Goal: Task Accomplishment & Management: Use online tool/utility

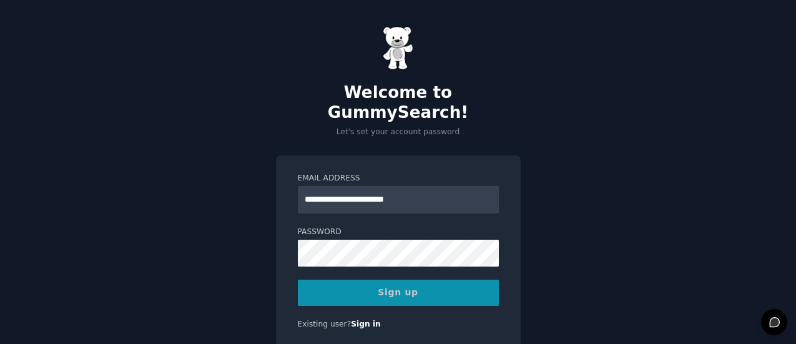
scroll to position [29, 0]
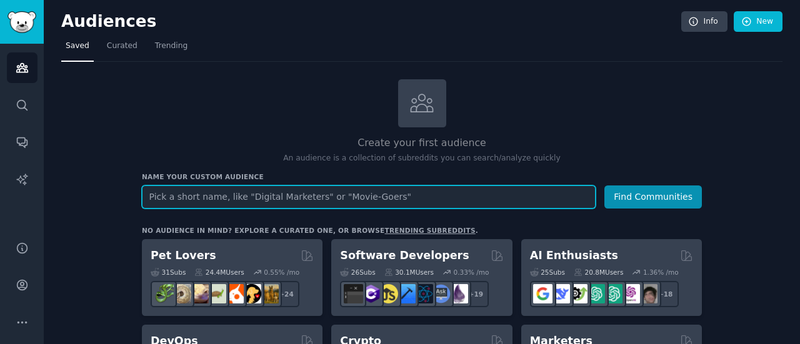
click at [206, 199] on input "text" at bounding box center [369, 197] width 454 height 23
paste input "r/Emailmarketing"
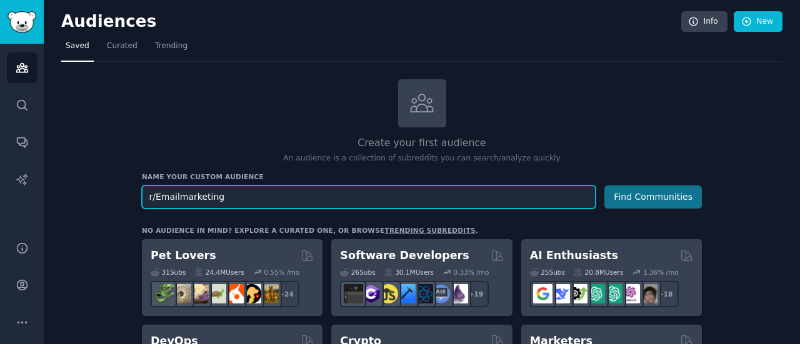
type input "r/Emailmarketing"
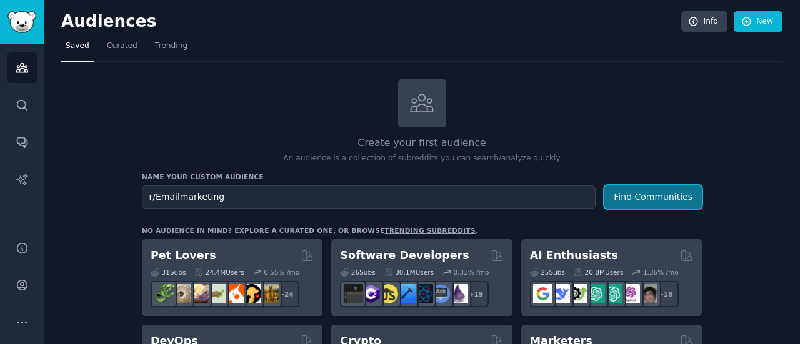
click at [637, 196] on button "Find Communities" at bounding box center [652, 197] width 97 height 23
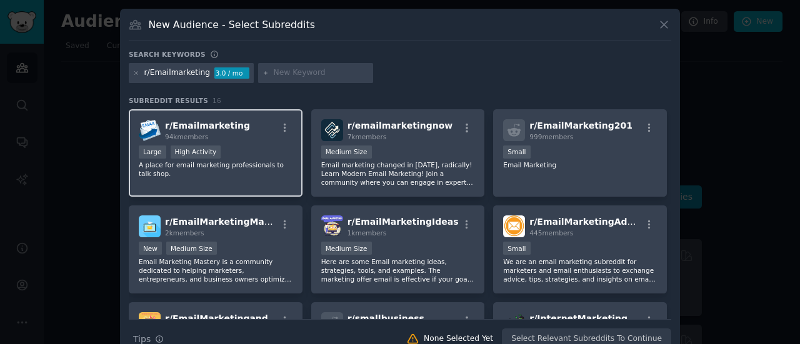
click at [224, 124] on span "r/ Emailmarketing" at bounding box center [207, 126] width 85 height 10
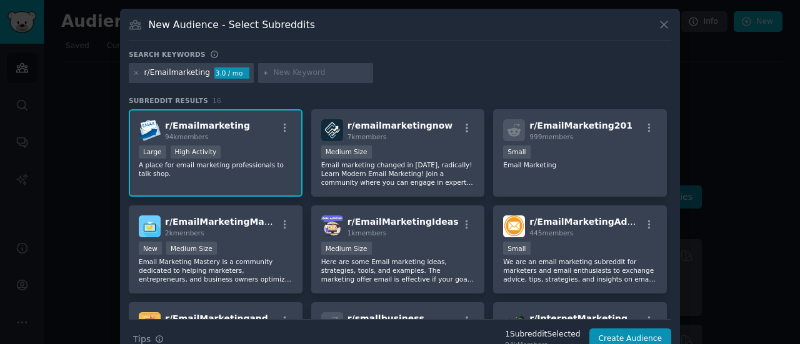
scroll to position [22, 0]
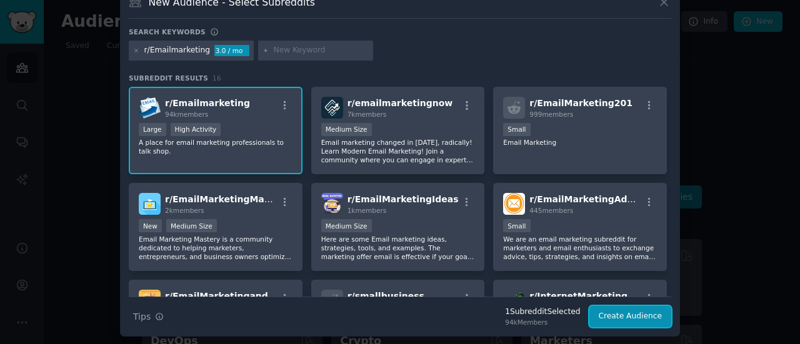
drag, startPoint x: 614, startPoint y: 320, endPoint x: 606, endPoint y: 320, distance: 8.1
click at [613, 321] on button "Create Audience" at bounding box center [630, 316] width 82 height 21
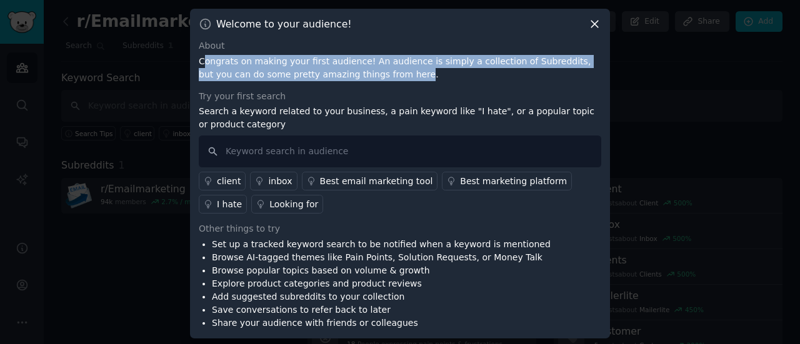
drag, startPoint x: 327, startPoint y: 72, endPoint x: 356, endPoint y: 77, distance: 29.2
click at [356, 77] on p "Congrats on making your first audience! An audience is simply a collection of S…" at bounding box center [400, 68] width 402 height 26
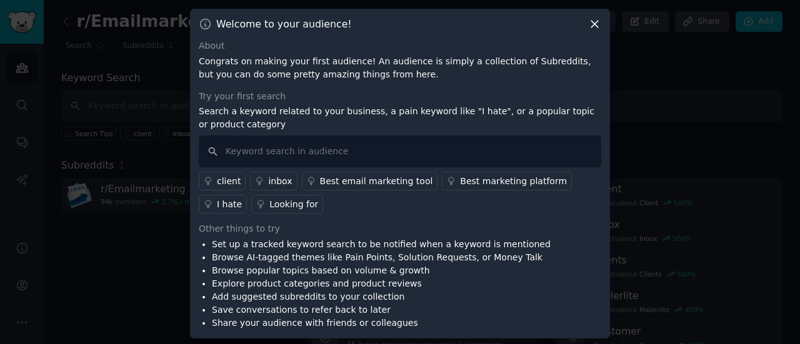
click at [246, 89] on div "About Congrats on making your first audience! An audience is simply a collectio…" at bounding box center [400, 184] width 402 height 290
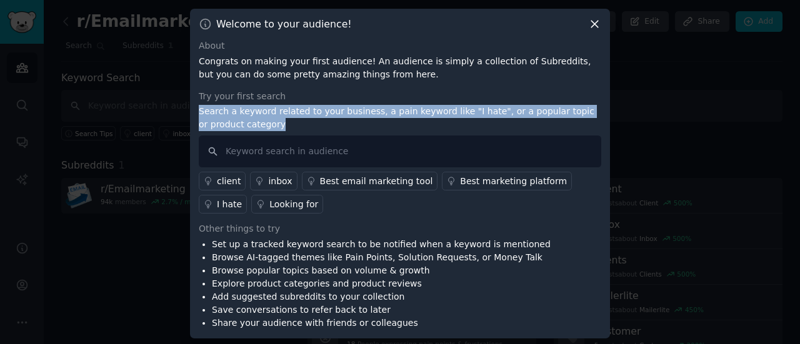
drag, startPoint x: 231, startPoint y: 112, endPoint x: 240, endPoint y: 119, distance: 11.1
click at [240, 119] on div "Welcome to your audience! About Congrats on making your first audience! An audi…" at bounding box center [400, 174] width 420 height 330
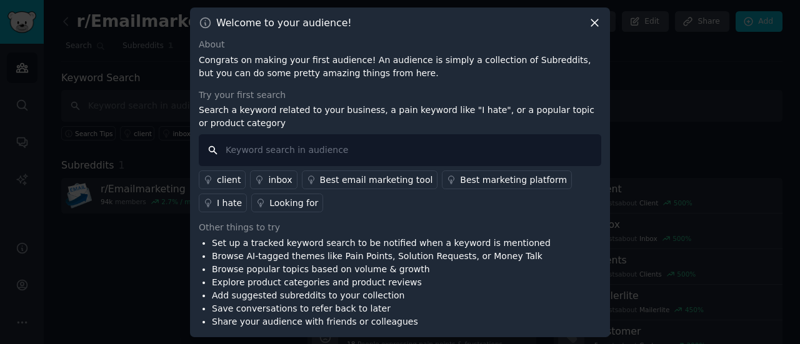
click at [301, 156] on input "text" at bounding box center [400, 150] width 402 height 32
paste input "cold email reply rate"
type input "cold email reply rate"
click at [582, 280] on div "Set up a tracked keyword search to be notified when a keyword is mentioned Brow…" at bounding box center [400, 283] width 402 height 92
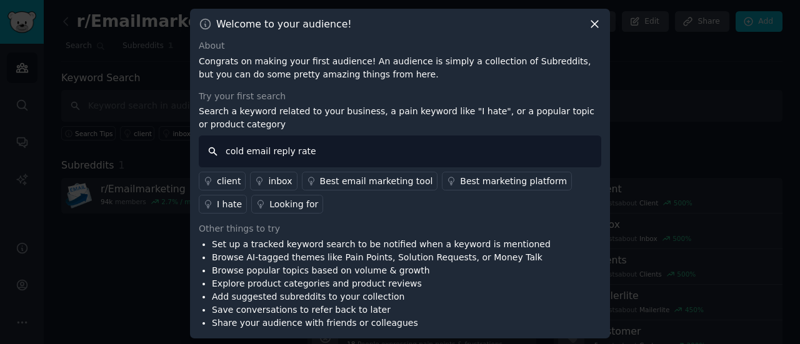
click at [344, 144] on input "cold email reply rate" at bounding box center [400, 152] width 402 height 32
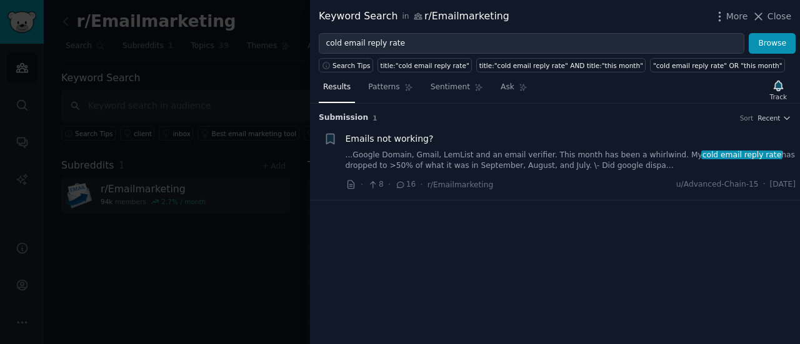
click at [615, 179] on div "· 8 · 16 · r/Emailmarketing u/Advanced-Chain-15 · Wed 10/25/2023" at bounding box center [570, 184] width 450 height 13
click at [651, 152] on link "...Google Domain, Gmail, LemList and an email verifier. This month has been a w…" at bounding box center [570, 161] width 450 height 22
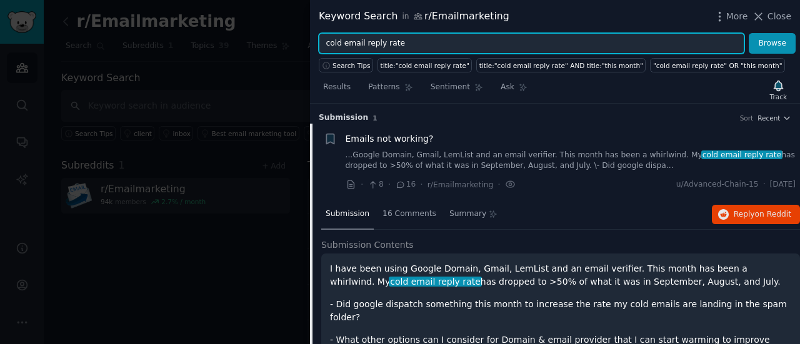
click at [414, 33] on input "cold email reply rate" at bounding box center [531, 43] width 425 height 21
drag, startPoint x: 412, startPoint y: 41, endPoint x: 309, endPoint y: 44, distance: 103.8
click at [309, 44] on div "Keyword Search in r/Emailmarketing More Close cold email reply rate Browse Sear…" at bounding box center [400, 172] width 800 height 344
paste input "prospecting personalization"
type input "prospecting personalization"
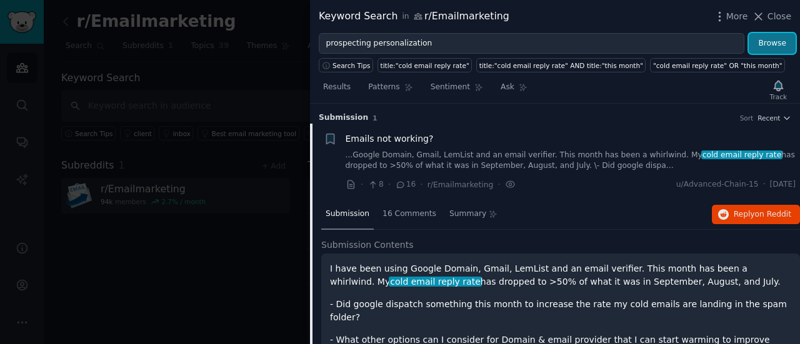
click at [767, 41] on button "Browse" at bounding box center [771, 43] width 47 height 21
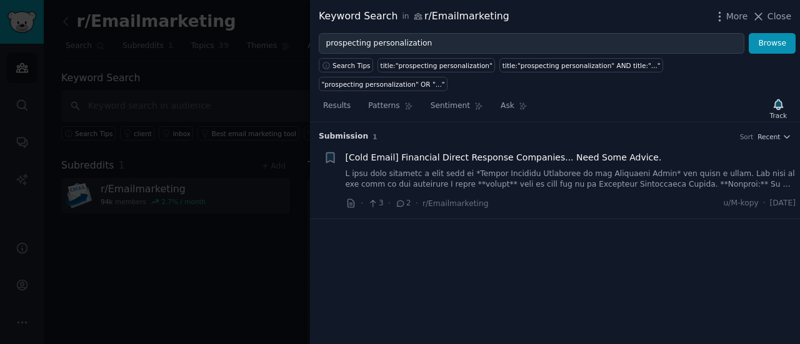
click at [524, 169] on link at bounding box center [570, 180] width 450 height 22
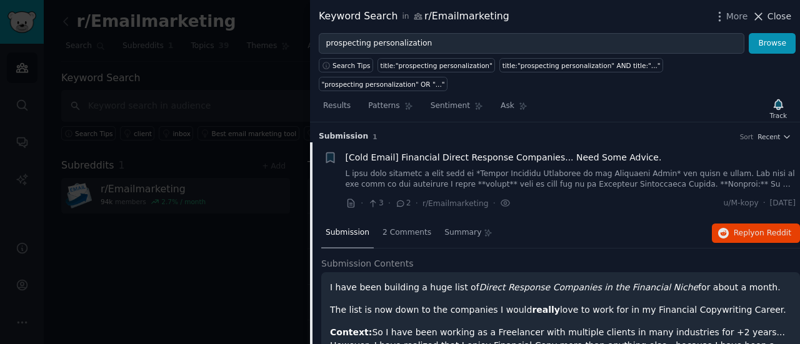
click at [764, 16] on icon at bounding box center [758, 16] width 13 height 13
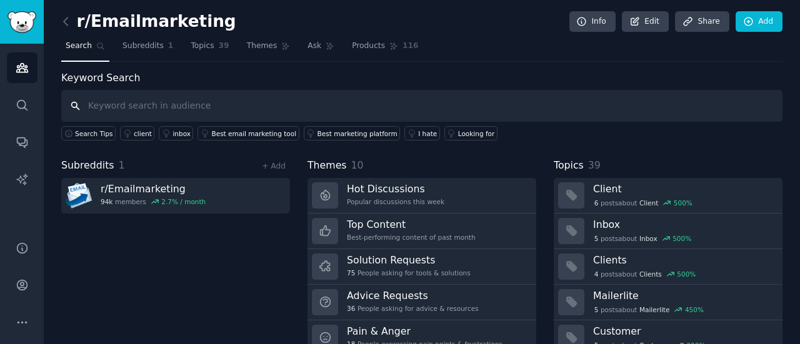
click at [117, 99] on input "text" at bounding box center [421, 106] width 721 height 32
paste input "B2Bmarketing"
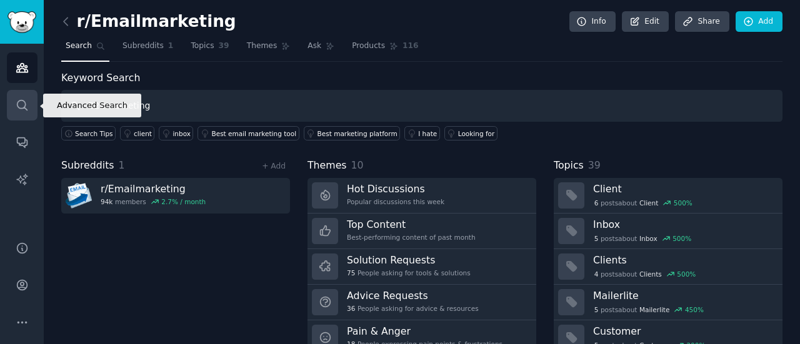
type input "B2Bmarketing"
click at [25, 100] on icon "Sidebar" at bounding box center [22, 105] width 13 height 13
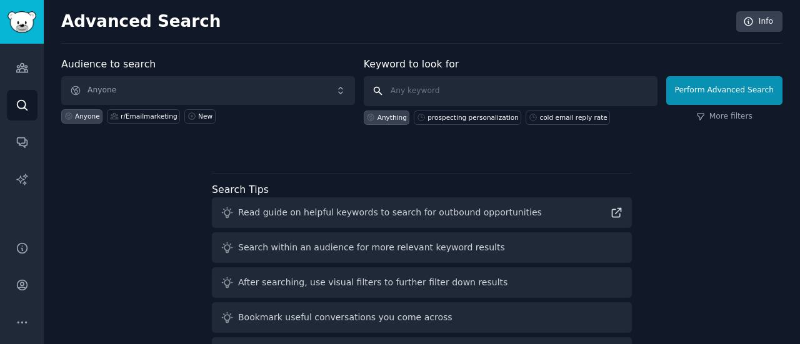
click at [411, 88] on input "text" at bounding box center [511, 91] width 294 height 30
paste input "B2Bmarketing"
click at [396, 88] on input "B2Bmarketing" at bounding box center [511, 91] width 294 height 30
type input "r/B2Bmarketing"
click button "Perform Advanced Search" at bounding box center [724, 90] width 116 height 29
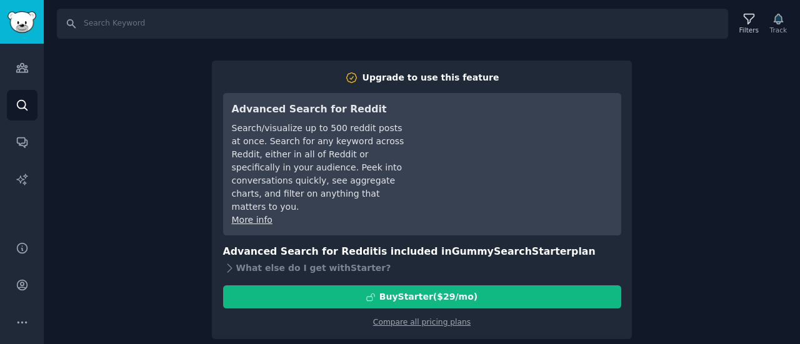
click at [722, 238] on div "Search Filters Track Upgrade to use this feature Advanced Search for Reddit Sea…" at bounding box center [422, 172] width 756 height 344
click at [545, 64] on div "Upgrade to use this feature Advanced Search for Reddit Search/visualize up to 5…" at bounding box center [422, 200] width 420 height 279
click at [400, 318] on link "Compare all pricing plans" at bounding box center [421, 322] width 97 height 9
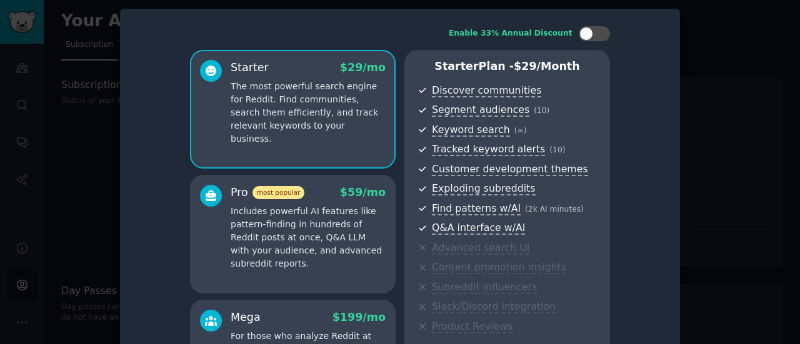
click at [708, 26] on div at bounding box center [400, 172] width 800 height 344
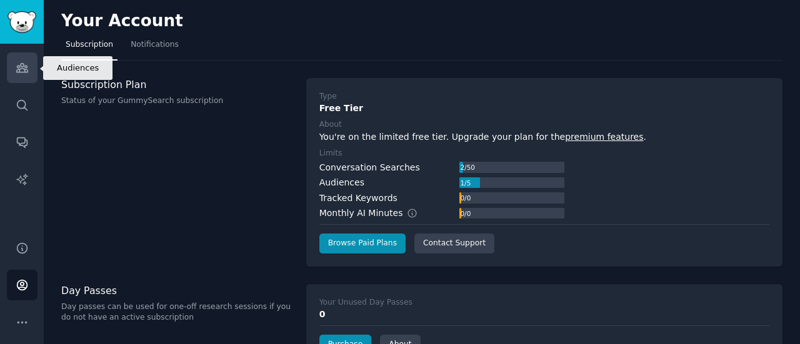
click at [9, 63] on link "Audiences" at bounding box center [22, 67] width 31 height 31
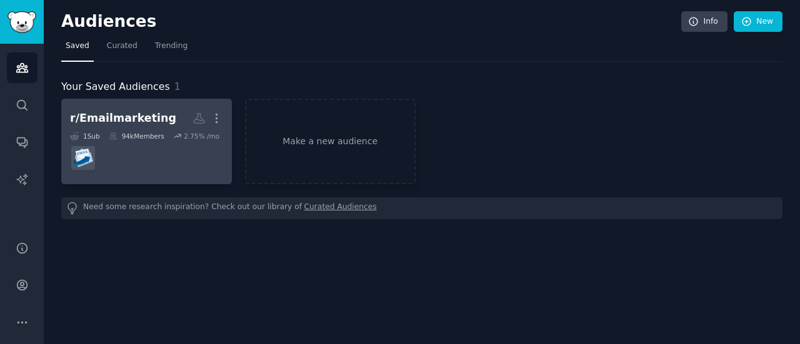
click at [169, 147] on dd at bounding box center [146, 158] width 153 height 35
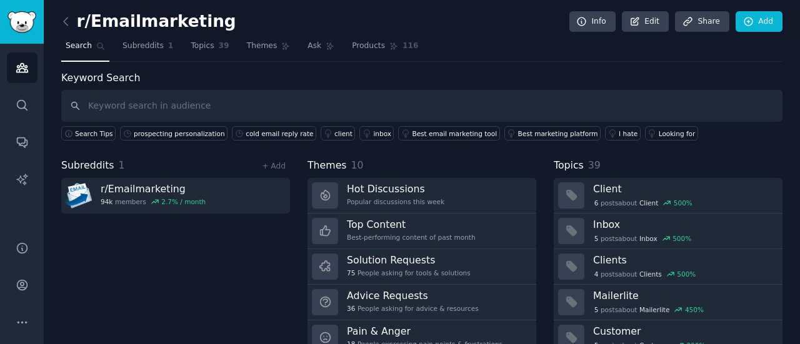
click at [107, 167] on span "Subreddits" at bounding box center [87, 166] width 53 height 16
click at [284, 162] on link "+ Add" at bounding box center [274, 166] width 24 height 9
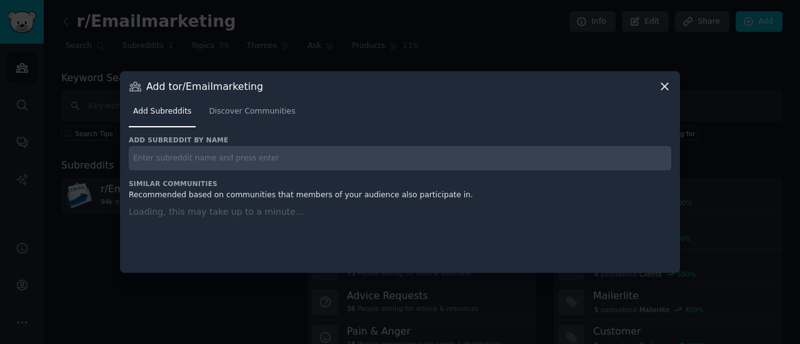
click at [280, 158] on input "text" at bounding box center [400, 158] width 542 height 24
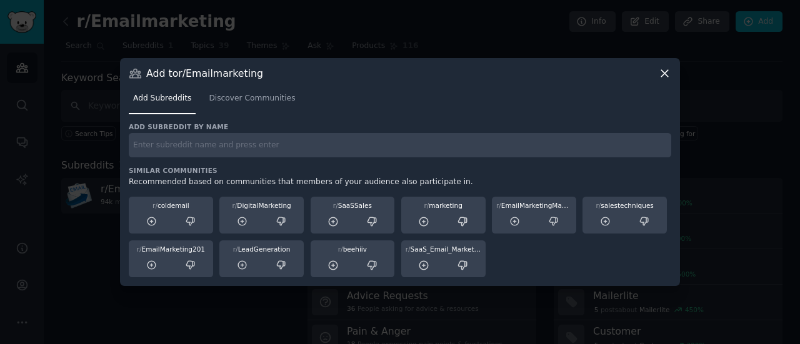
paste input "B2Bmarketing"
click at [130, 148] on input "B2Bmarketing" at bounding box center [400, 145] width 542 height 24
type input "r/B2Bmarketing"
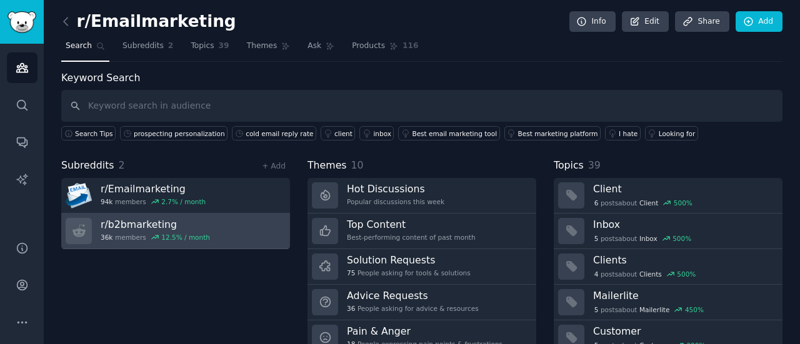
click at [183, 218] on h3 "r/ b2bmarketing" at bounding box center [155, 224] width 109 height 13
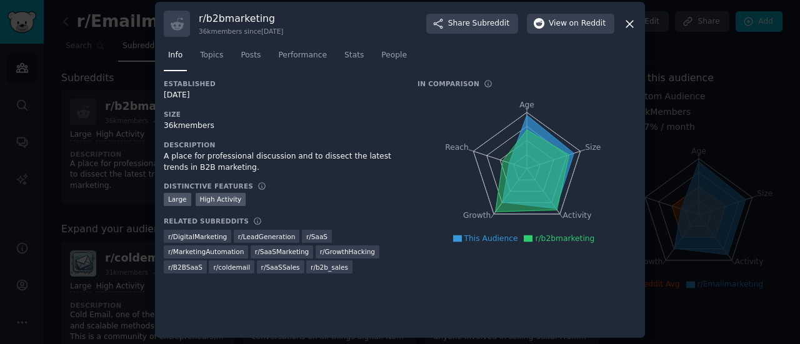
scroll to position [9, 0]
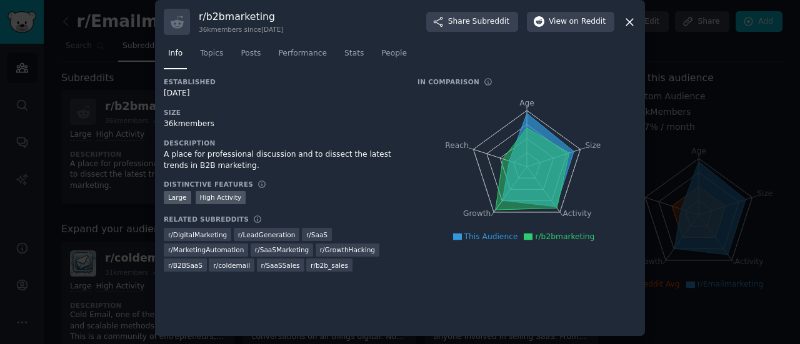
click at [625, 24] on icon at bounding box center [629, 22] width 13 height 13
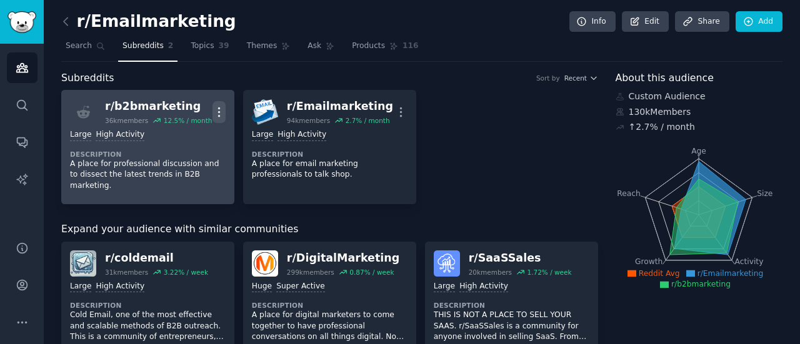
click at [214, 106] on icon "button" at bounding box center [218, 112] width 13 height 13
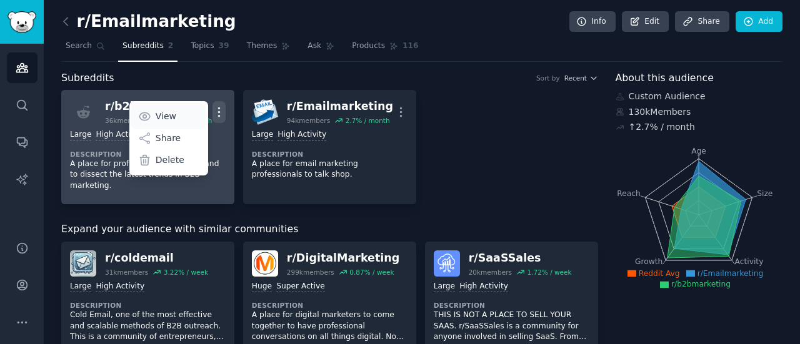
click at [181, 113] on link "View" at bounding box center [168, 116] width 74 height 26
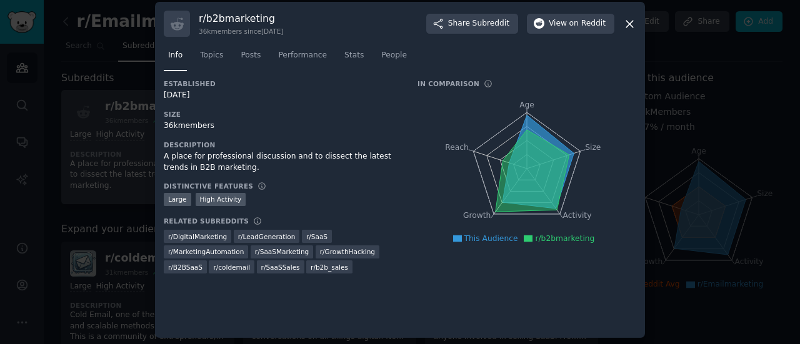
scroll to position [9, 0]
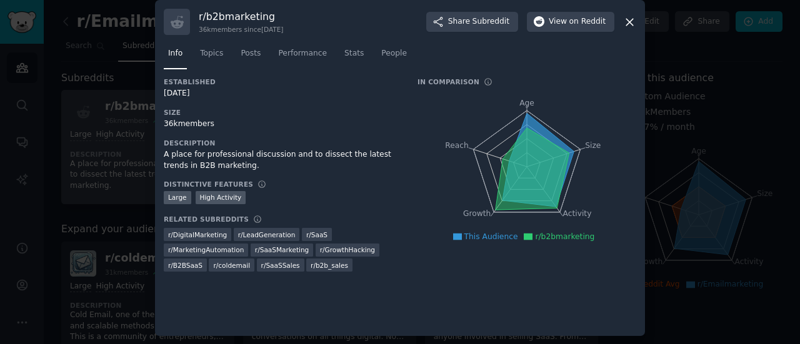
click at [248, 244] on div "r/ MarketingAutomation" at bounding box center [206, 250] width 84 height 13
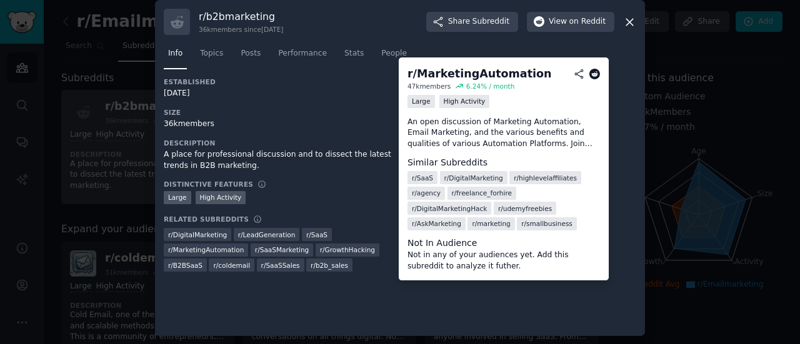
click at [244, 246] on span "r/ MarketingAutomation" at bounding box center [206, 250] width 76 height 9
click at [416, 103] on div "Large" at bounding box center [420, 101] width 27 height 13
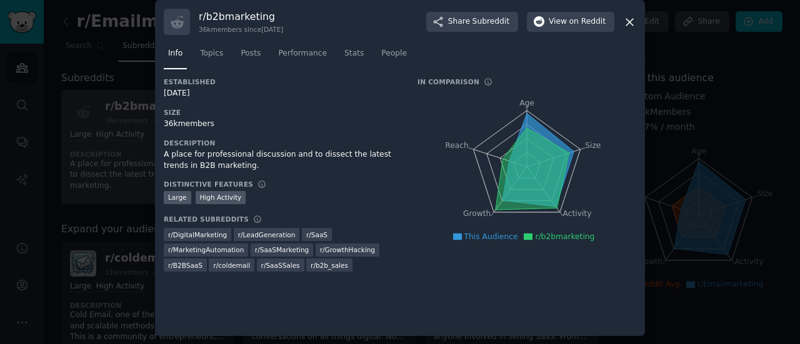
click at [623, 21] on icon at bounding box center [629, 22] width 13 height 13
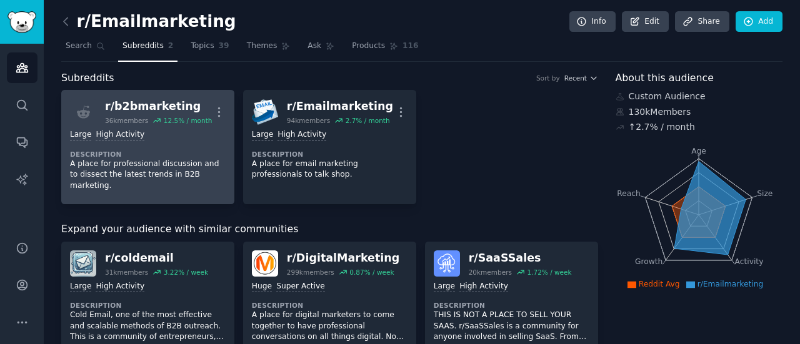
click at [16, 67] on icon "Sidebar" at bounding box center [22, 67] width 13 height 13
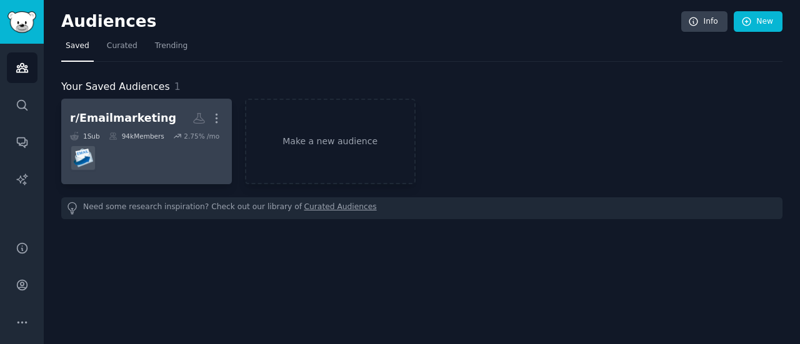
click at [145, 111] on div "r/Emailmarketing" at bounding box center [123, 119] width 106 height 16
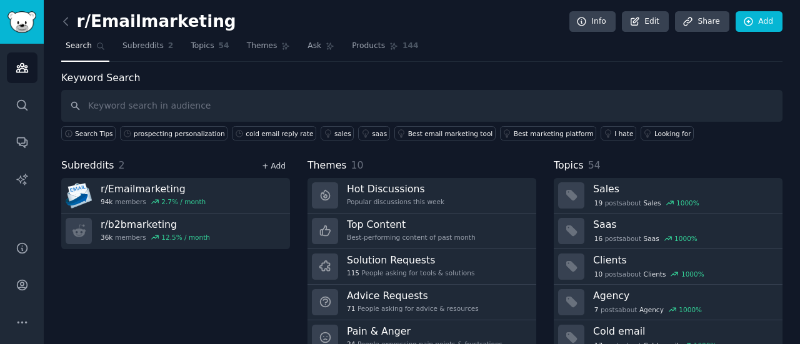
click at [267, 163] on link "+ Add" at bounding box center [274, 166] width 24 height 9
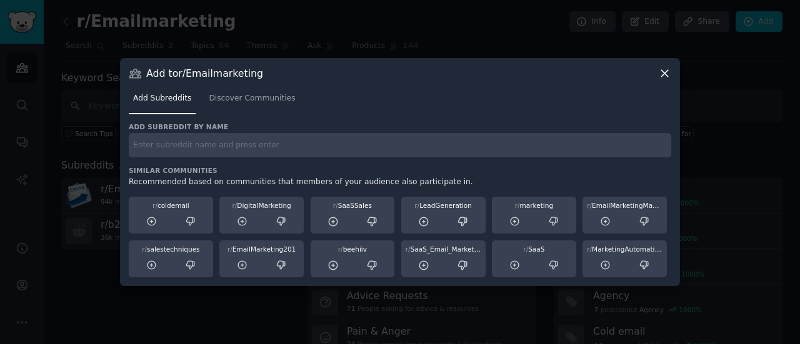
click at [181, 161] on div "Add subreddit by name Similar Communities Recommended based on communities that…" at bounding box center [400, 200] width 542 height 156
click at [184, 151] on input "text" at bounding box center [400, 145] width 542 height 24
type input "r/marketingautomation"
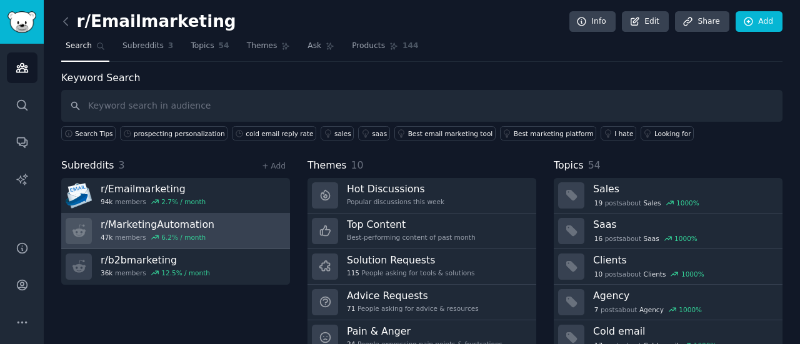
click at [236, 228] on link "r/ MarketingAutomation 47k members 6.2 % / month" at bounding box center [175, 232] width 229 height 36
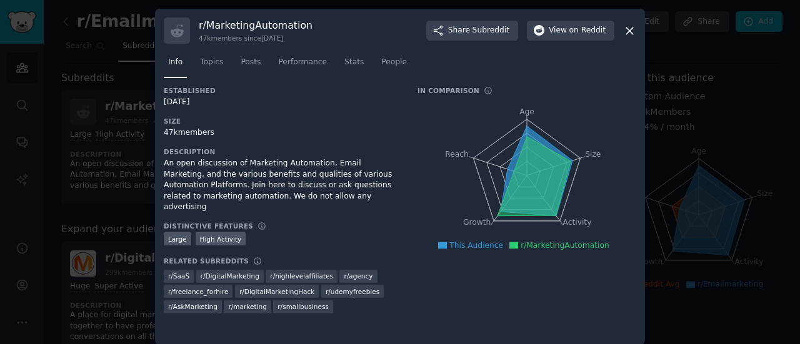
scroll to position [9, 0]
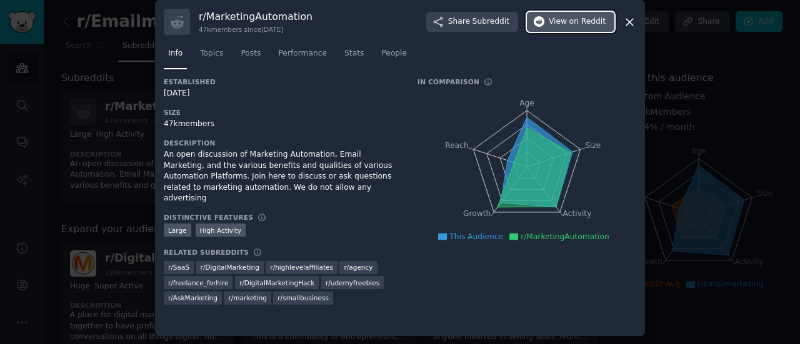
click at [578, 21] on span "on Reddit" at bounding box center [587, 21] width 36 height 11
